Goal: Transaction & Acquisition: Purchase product/service

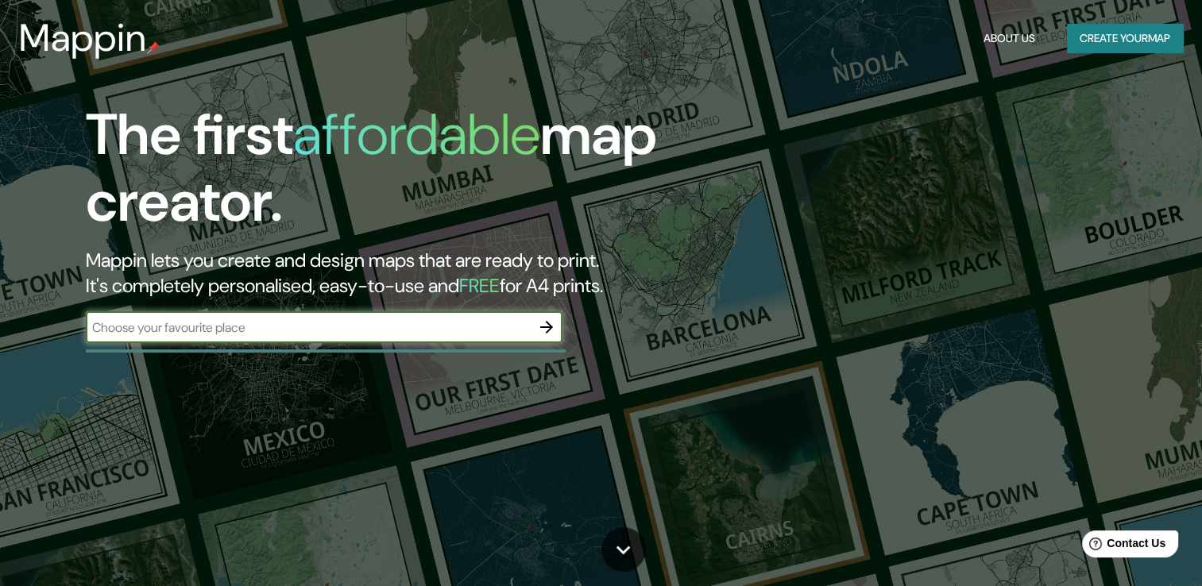
click at [423, 322] on input "text" at bounding box center [308, 328] width 445 height 18
type input "L"
drag, startPoint x: 464, startPoint y: 330, endPoint x: 29, endPoint y: 330, distance: 434.5
click at [21, 337] on div "The first affordable map creator. Mappin lets you create and design maps that a…" at bounding box center [601, 293] width 1202 height 586
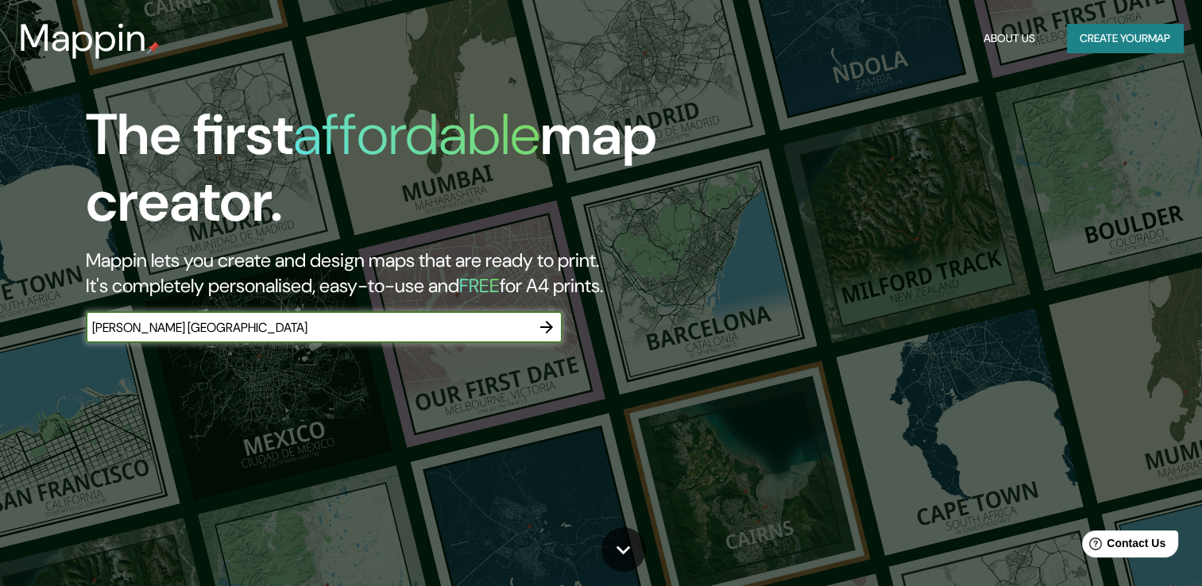
type input "[PERSON_NAME] [GEOGRAPHIC_DATA]"
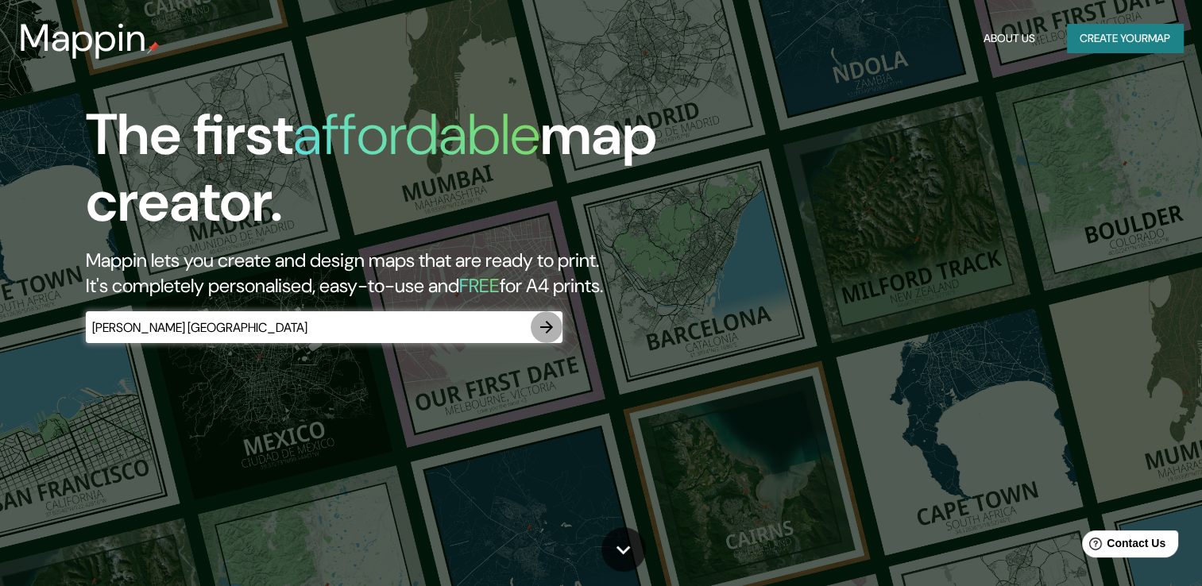
click at [553, 323] on icon "button" at bounding box center [546, 327] width 19 height 19
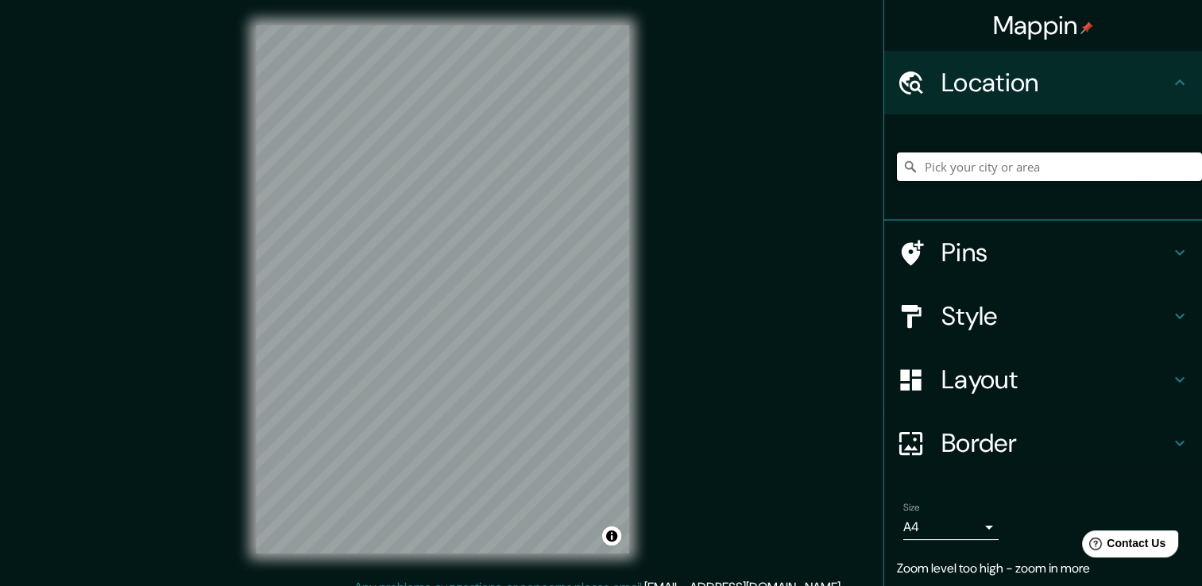
click at [1014, 169] on input "Pick your city or area" at bounding box center [1049, 167] width 305 height 29
click at [1173, 76] on icon at bounding box center [1179, 82] width 19 height 19
click at [1069, 261] on h4 "Pins" at bounding box center [1055, 253] width 229 height 32
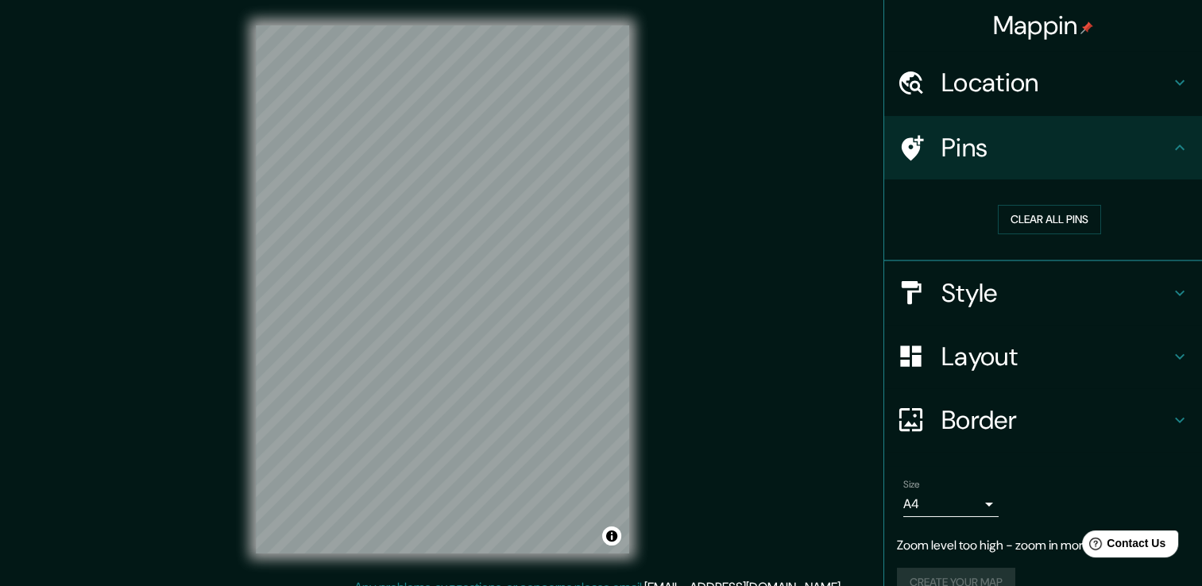
drag, startPoint x: 1115, startPoint y: 173, endPoint x: 1107, endPoint y: 145, distance: 29.5
click at [1112, 164] on div "Pins" at bounding box center [1043, 148] width 318 height 64
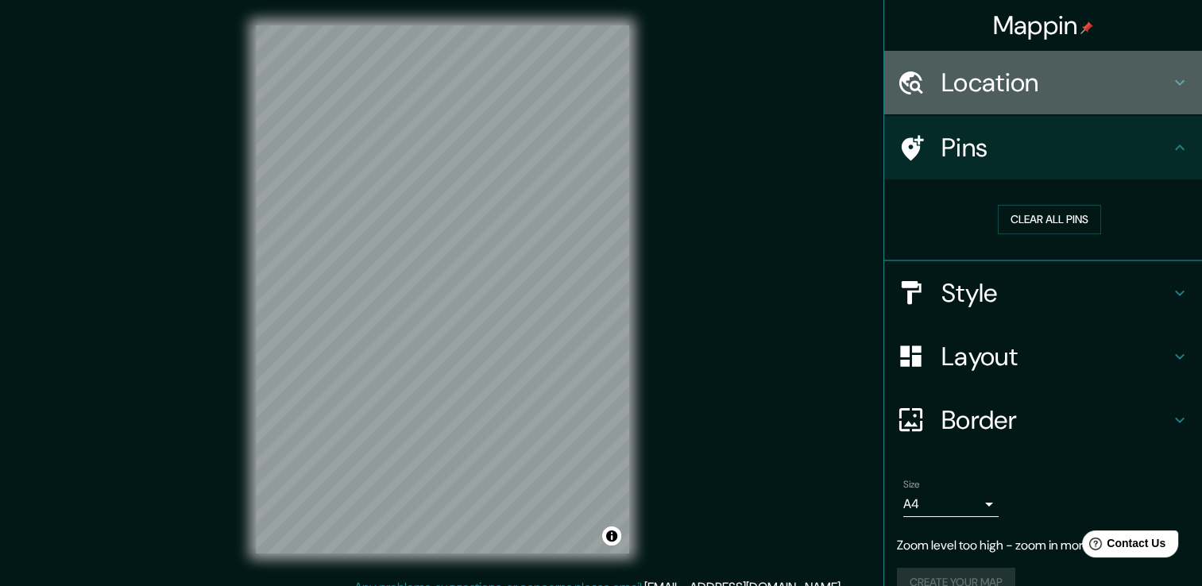
click at [1096, 91] on h4 "Location" at bounding box center [1055, 83] width 229 height 32
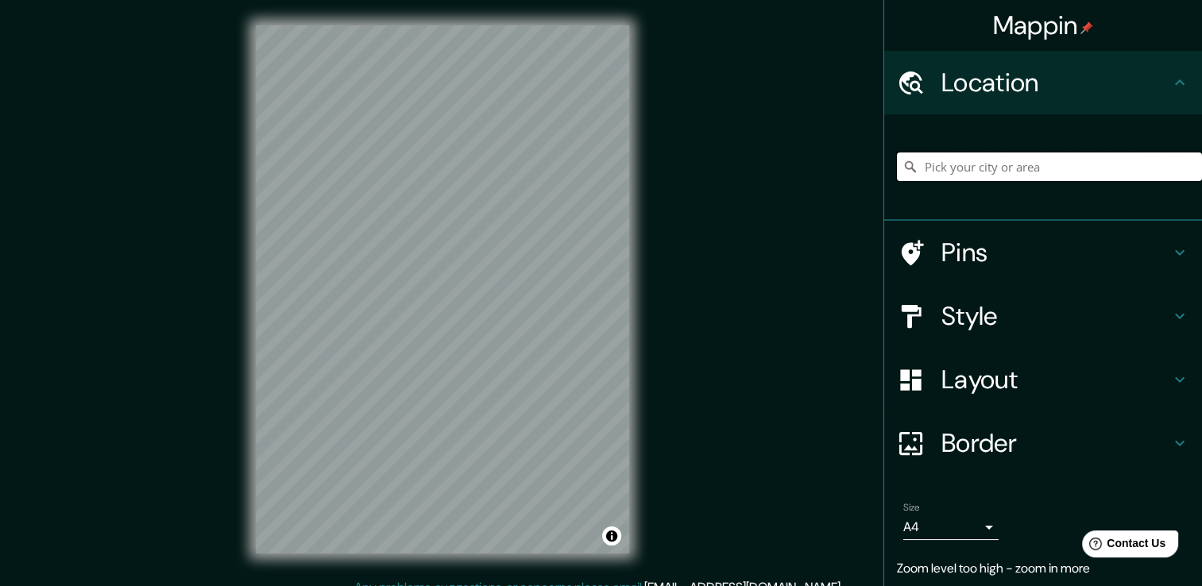
click at [1026, 159] on input "Pick your city or area" at bounding box center [1049, 167] width 305 height 29
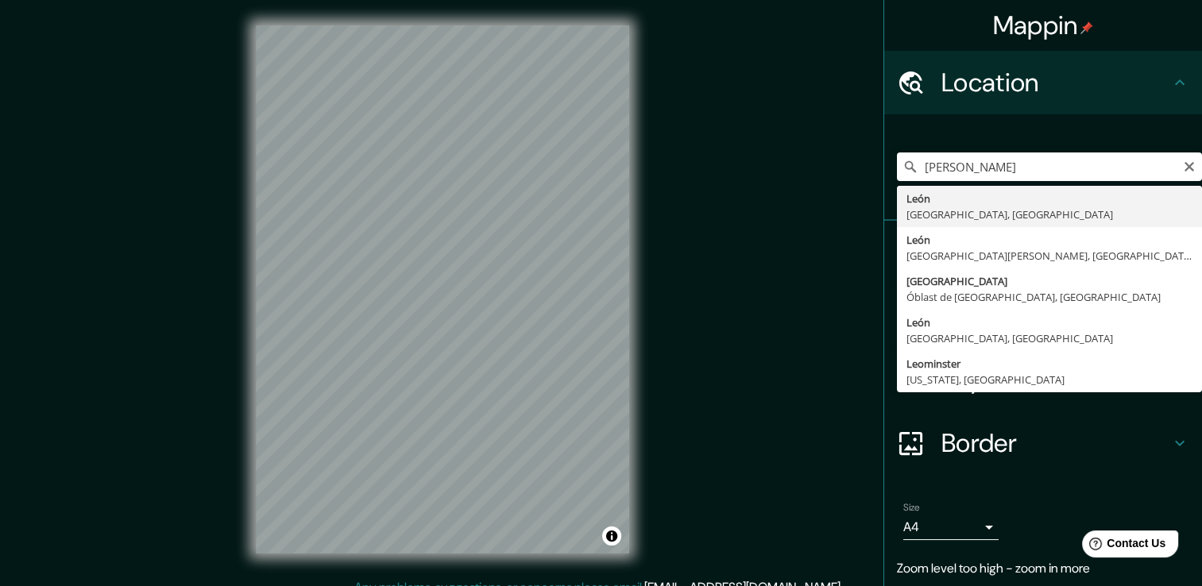
type input "[GEOGRAPHIC_DATA], [GEOGRAPHIC_DATA], [GEOGRAPHIC_DATA]"
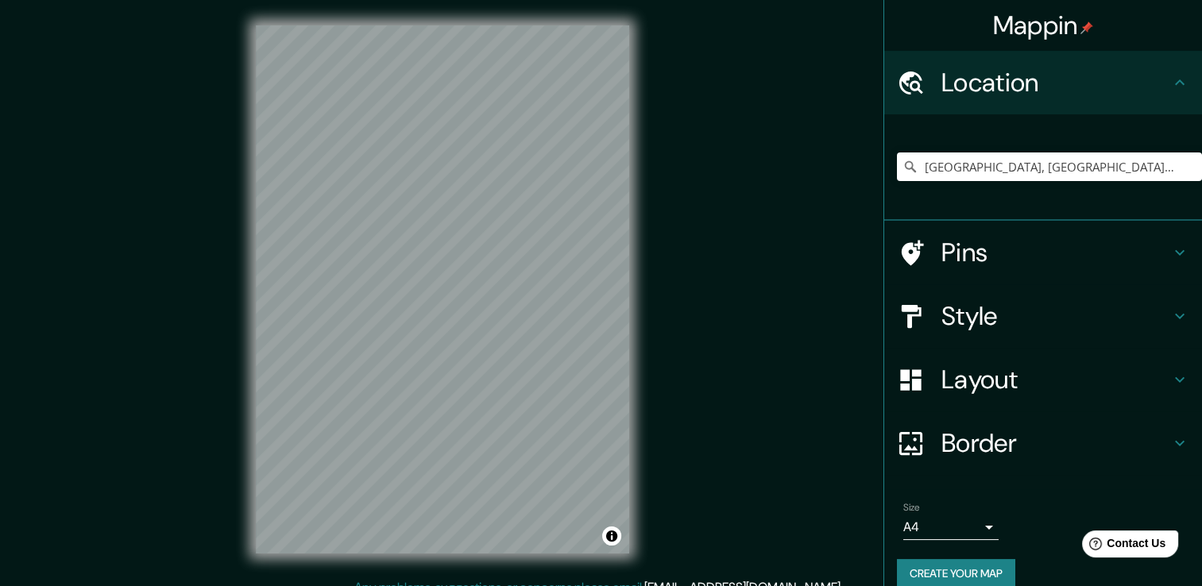
click at [1054, 311] on h4 "Style" at bounding box center [1055, 316] width 229 height 32
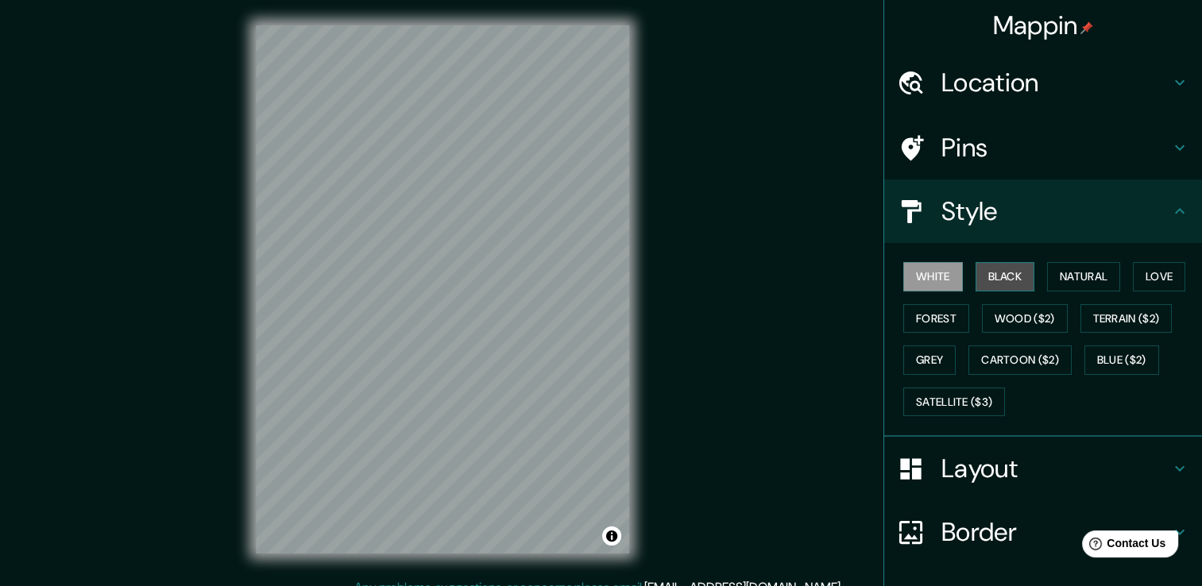
click at [999, 272] on button "Black" at bounding box center [1006, 276] width 60 height 29
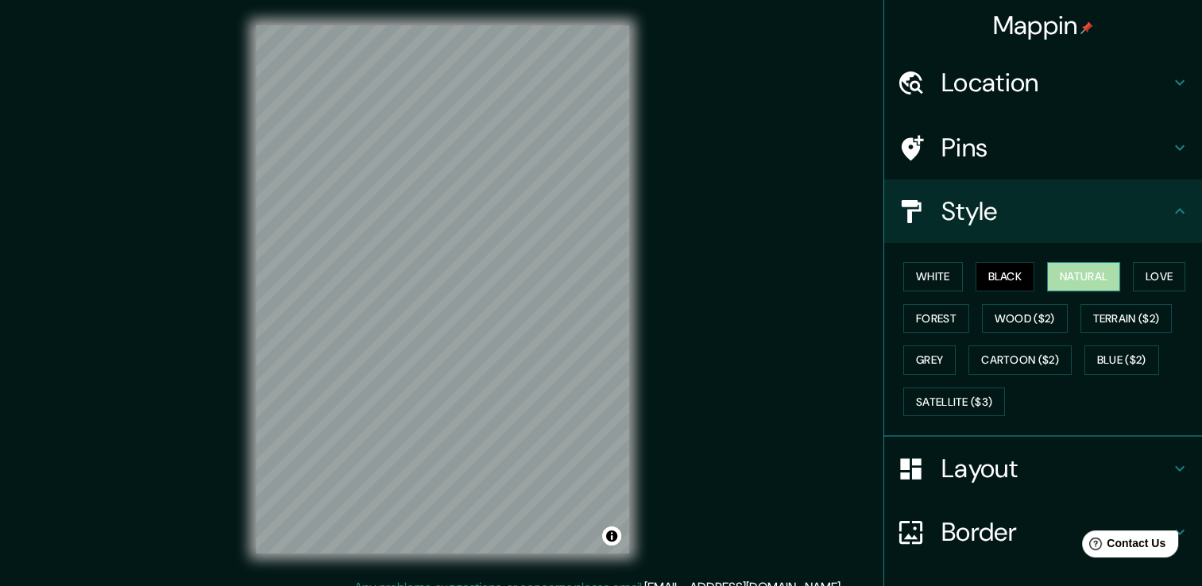
click at [1049, 272] on button "Natural" at bounding box center [1083, 276] width 73 height 29
click at [1168, 269] on button "Love" at bounding box center [1159, 276] width 52 height 29
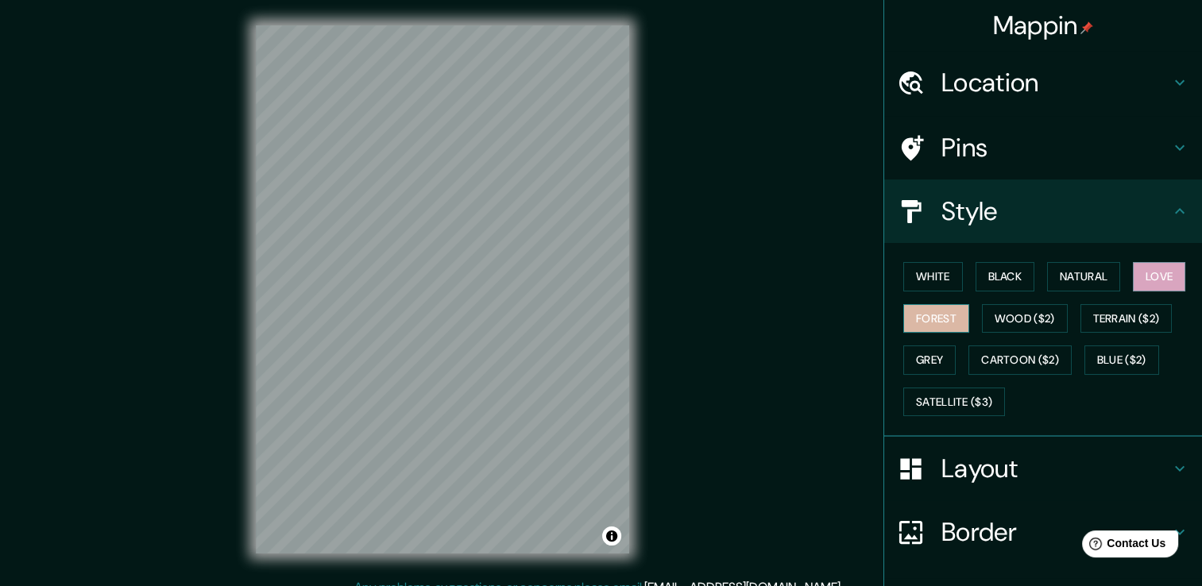
click at [943, 314] on button "Forest" at bounding box center [936, 318] width 66 height 29
click at [928, 361] on button "Grey" at bounding box center [929, 360] width 52 height 29
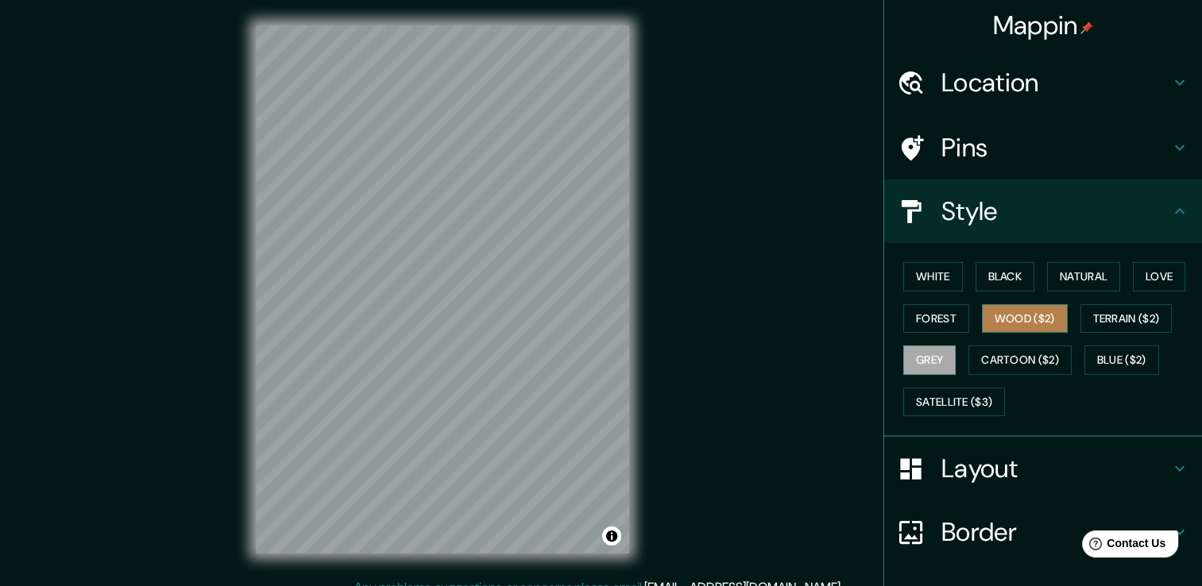
click at [982, 319] on button "Wood ($2)" at bounding box center [1025, 318] width 86 height 29
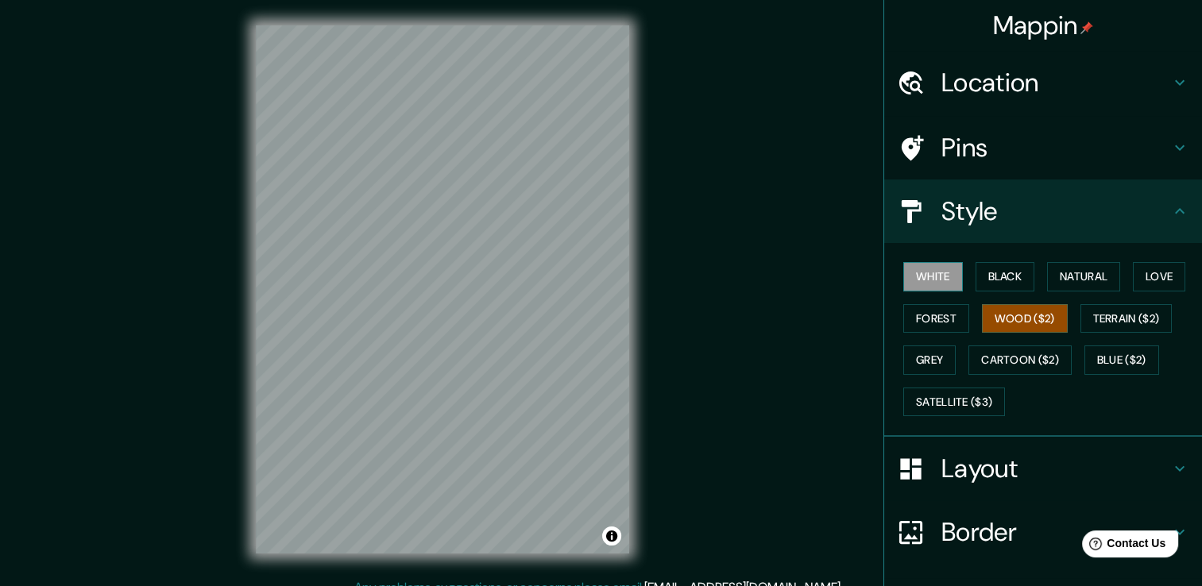
click at [922, 277] on button "White" at bounding box center [933, 276] width 60 height 29
click at [1082, 282] on button "Natural" at bounding box center [1083, 276] width 73 height 29
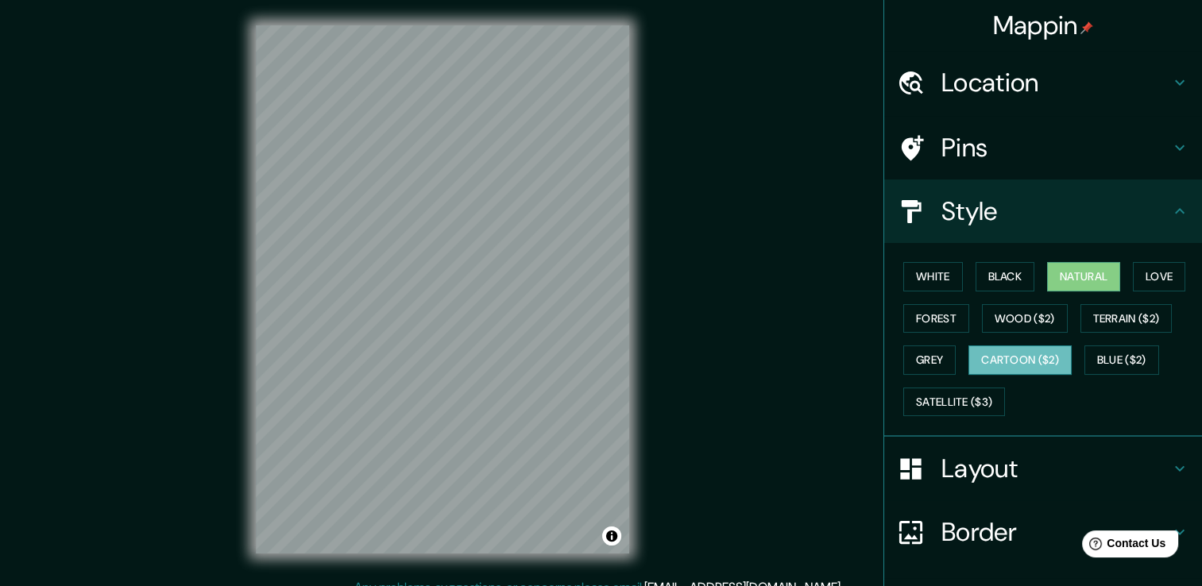
click at [1019, 351] on button "Cartoon ($2)" at bounding box center [1019, 360] width 103 height 29
click at [1132, 364] on button "Blue ($2)" at bounding box center [1121, 360] width 75 height 29
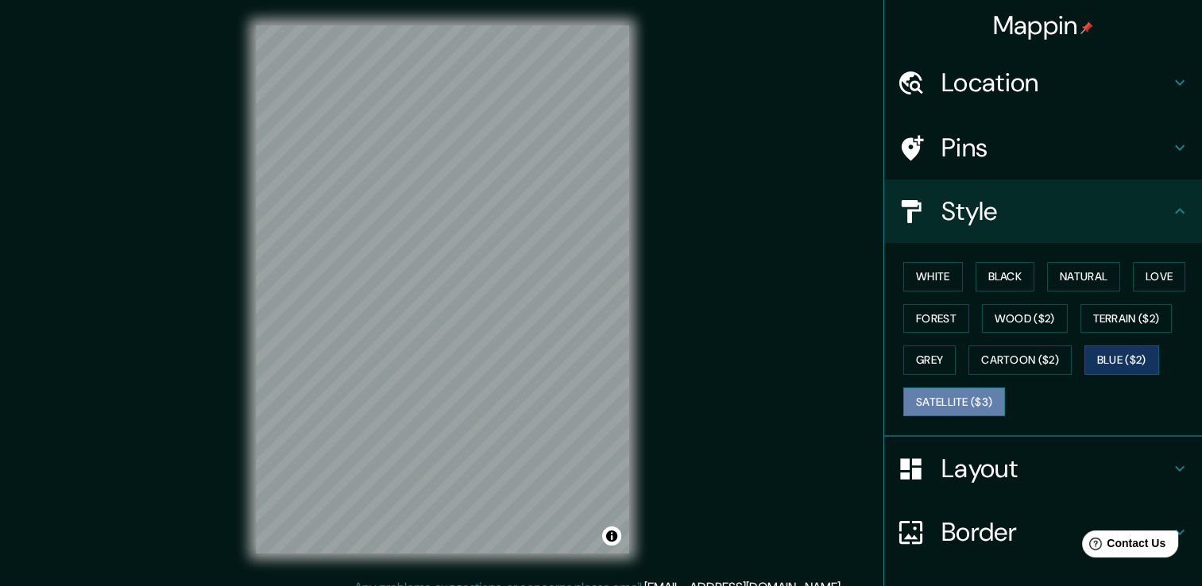
click at [928, 409] on button "Satellite ($3)" at bounding box center [954, 402] width 102 height 29
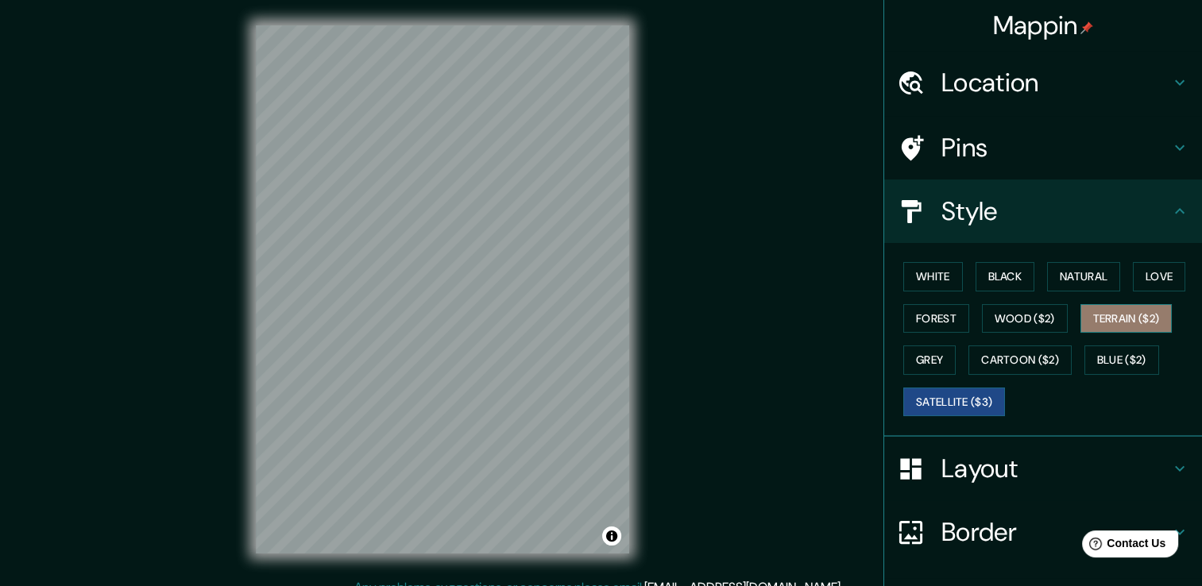
click at [1115, 317] on button "Terrain ($2)" at bounding box center [1126, 318] width 92 height 29
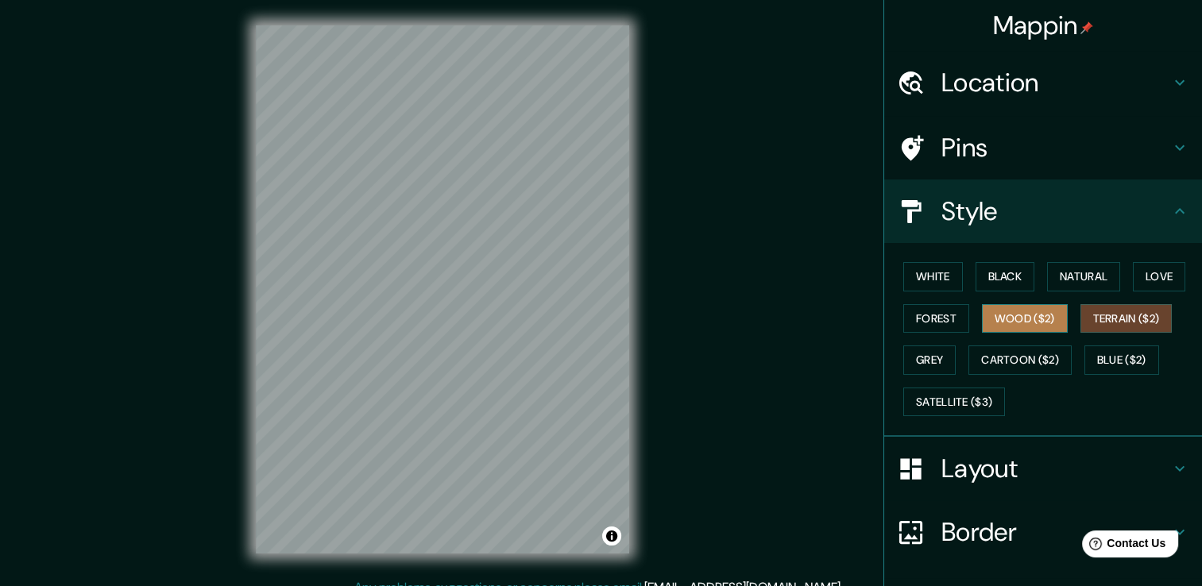
click at [993, 313] on button "Wood ($2)" at bounding box center [1025, 318] width 86 height 29
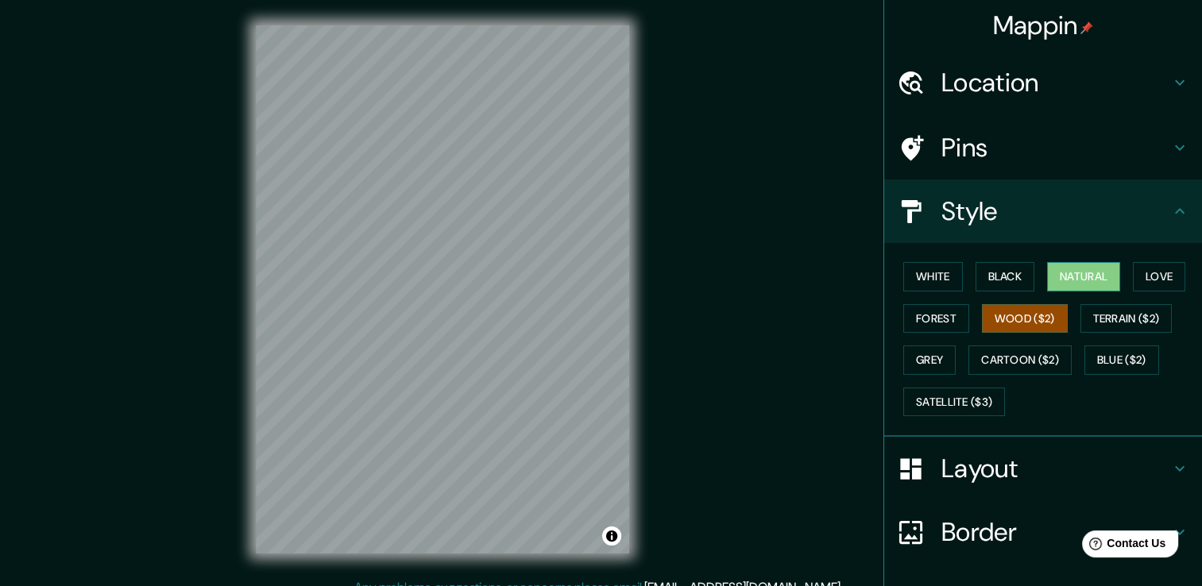
click at [1096, 274] on button "Natural" at bounding box center [1083, 276] width 73 height 29
